Goal: Task Accomplishment & Management: Use online tool/utility

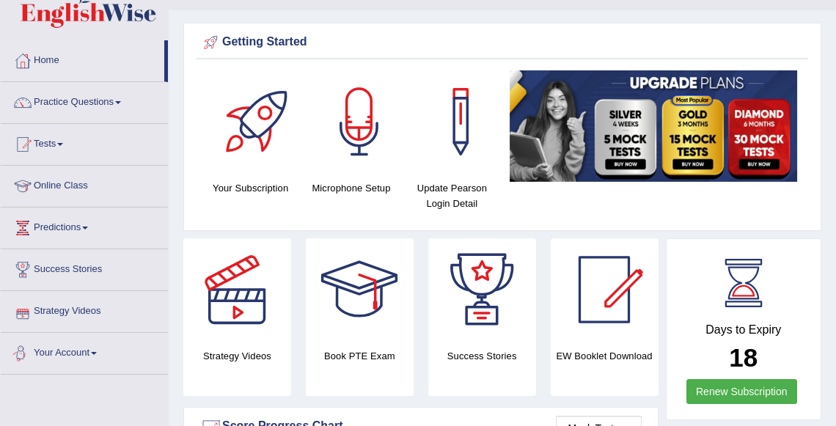
scroll to position [33, 0]
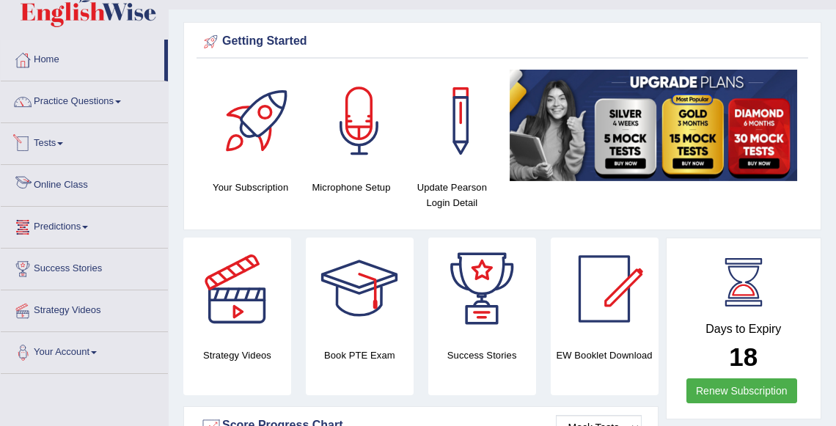
click at [62, 150] on link "Tests" at bounding box center [84, 141] width 167 height 37
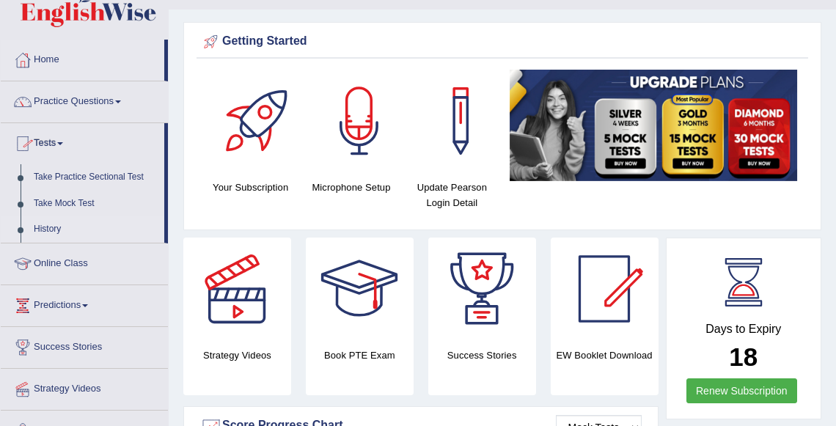
click at [56, 230] on link "History" at bounding box center [95, 229] width 137 height 26
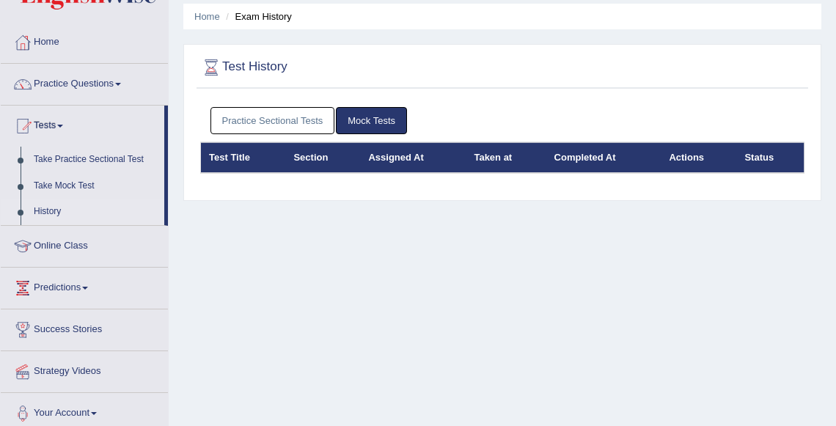
scroll to position [53, 0]
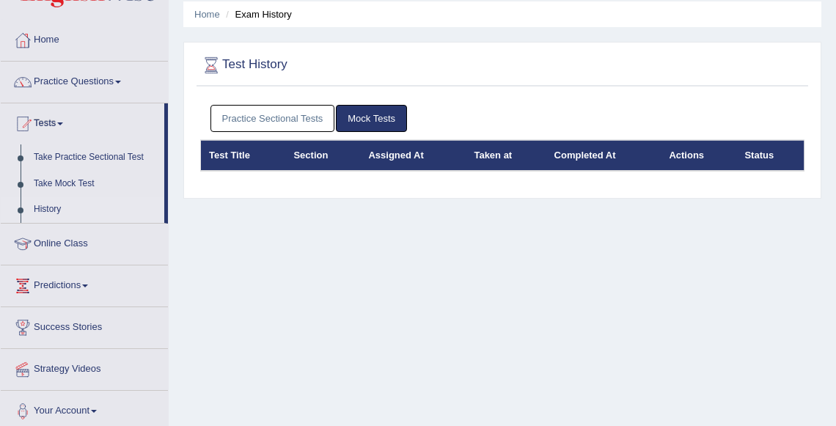
click at [372, 114] on link "Mock Tests" at bounding box center [371, 118] width 71 height 27
click at [307, 112] on link "Practice Sectional Tests" at bounding box center [273, 118] width 125 height 27
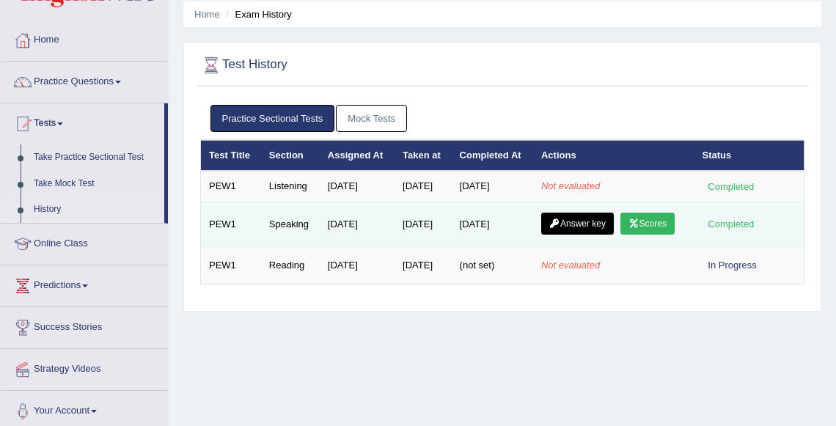
click at [590, 235] on link "Answer key" at bounding box center [577, 224] width 73 height 22
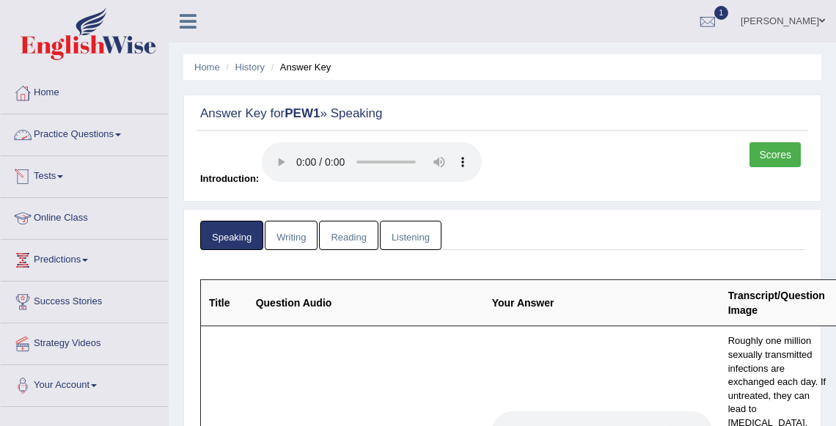
click at [43, 172] on link "Tests" at bounding box center [84, 174] width 167 height 37
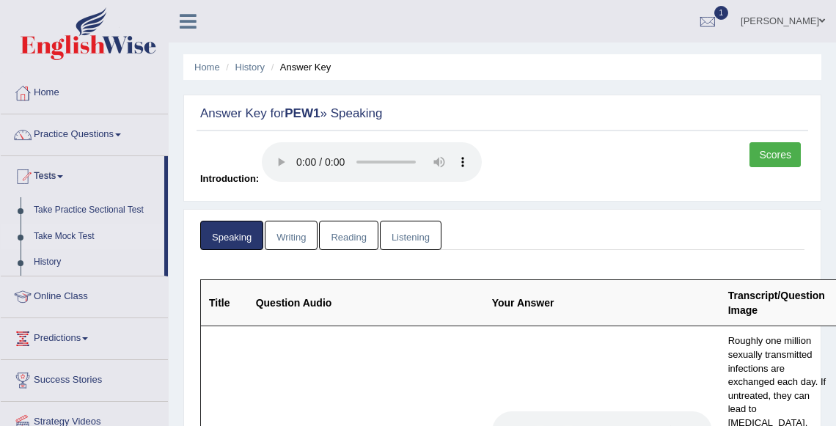
click at [62, 241] on link "Take Mock Test" at bounding box center [95, 237] width 137 height 26
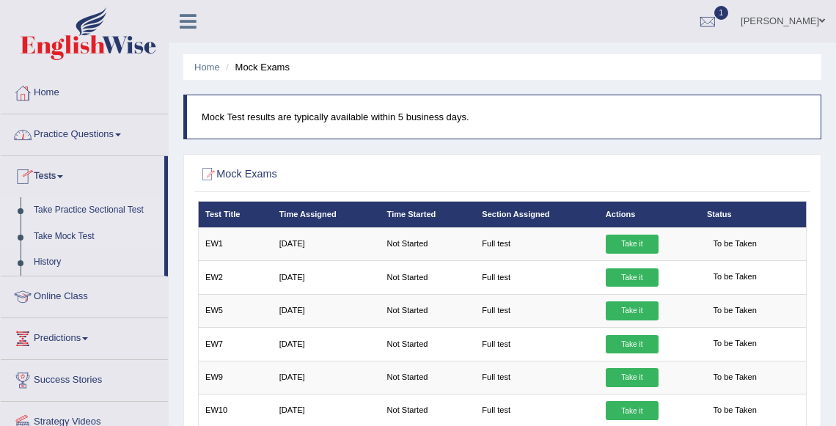
click at [53, 216] on link "Take Practice Sectional Test" at bounding box center [95, 210] width 137 height 26
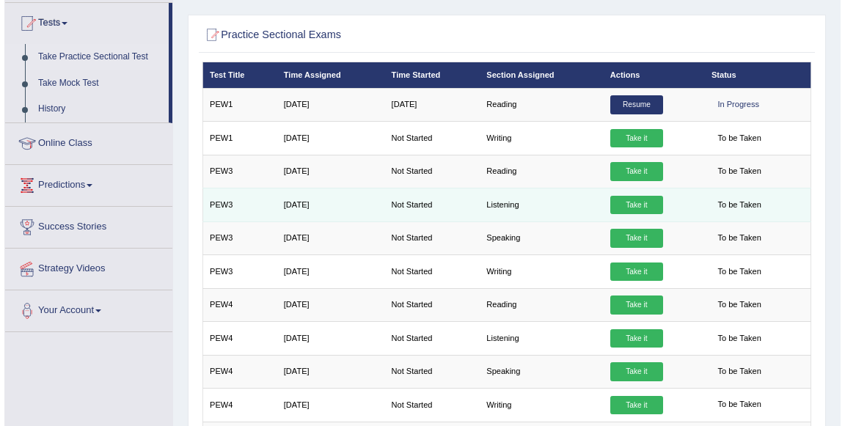
scroll to position [154, 0]
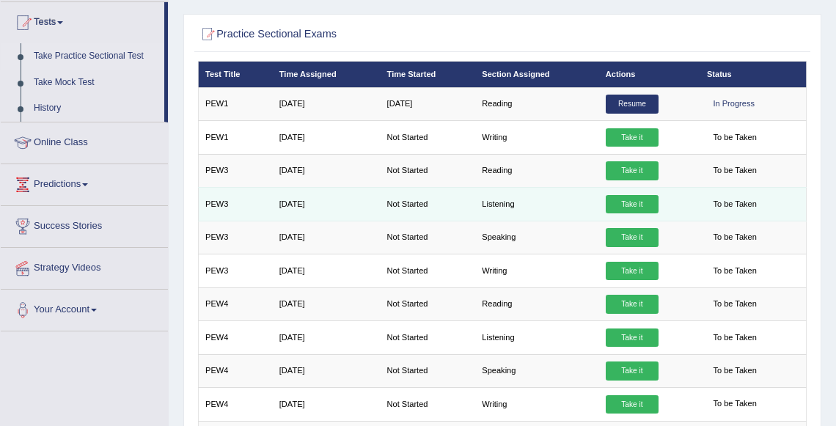
click at [632, 200] on link "Take it" at bounding box center [632, 204] width 53 height 19
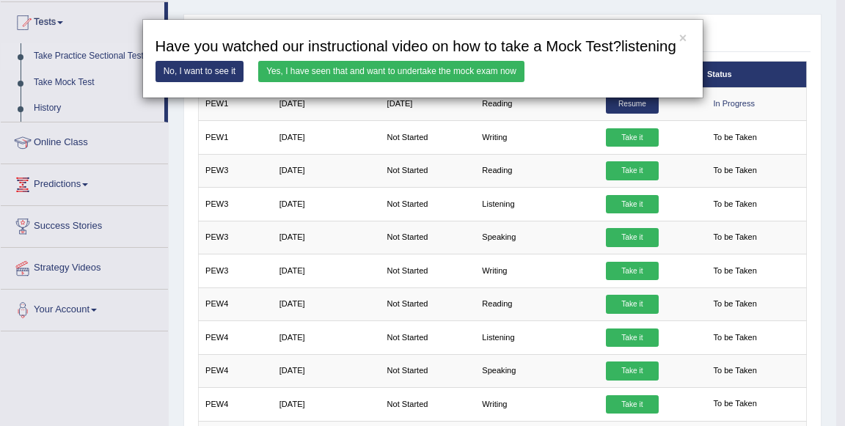
click at [424, 81] on link "Yes, I have seen that and want to undertake the mock exam now" at bounding box center [391, 71] width 266 height 21
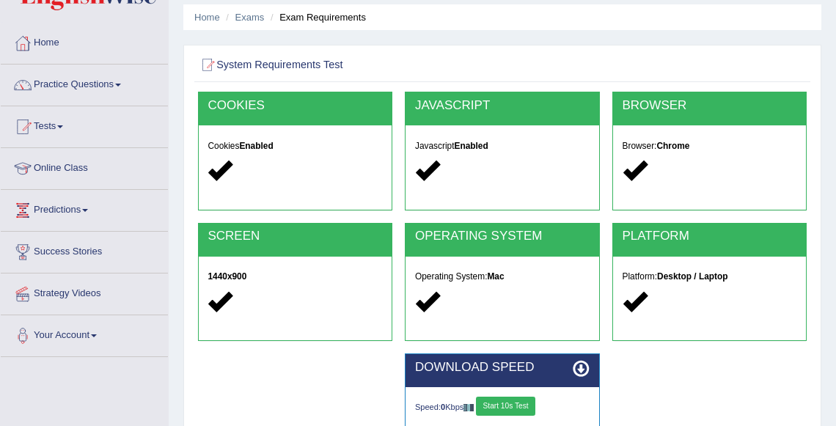
scroll to position [59, 0]
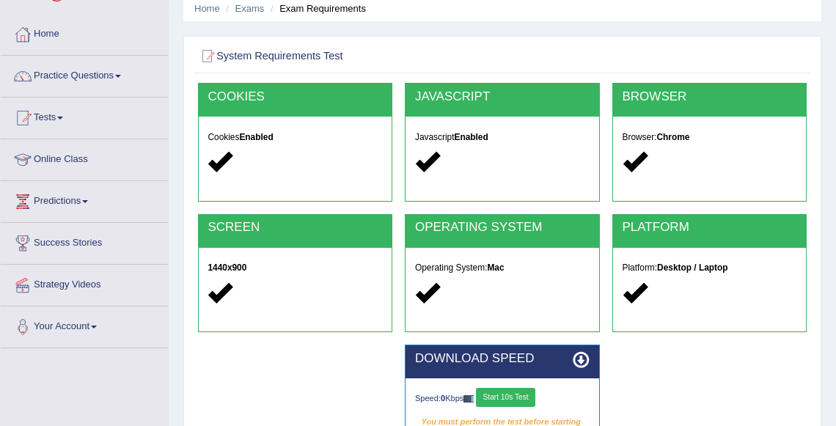
click at [514, 391] on button "Start 10s Test" at bounding box center [505, 397] width 59 height 19
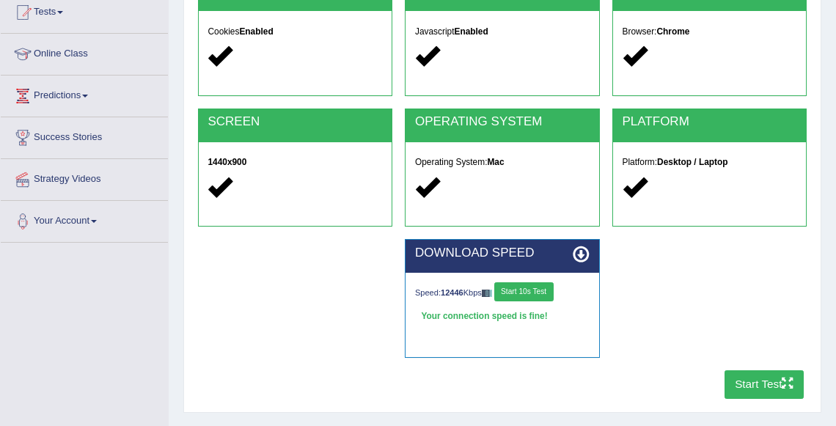
scroll to position [166, 0]
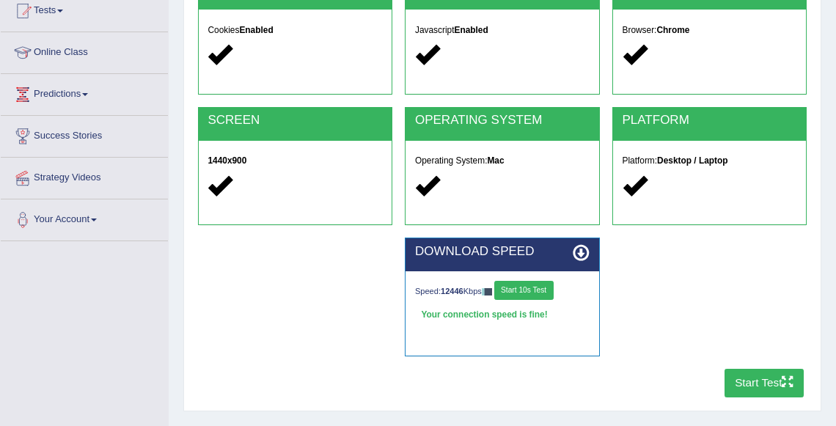
click at [756, 380] on button "Start Test" at bounding box center [765, 383] width 80 height 29
